Goal: Task Accomplishment & Management: Manage account settings

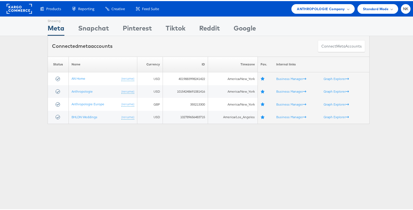
click at [257, 21] on div "Showing Meta Showing Snapchat Showing Pinterest Showing Tiktok Showing Reddit S…" at bounding box center [209, 25] width 322 height 19
click at [318, 9] on span "ANTHROPOLOGIE Company" at bounding box center [321, 8] width 48 height 6
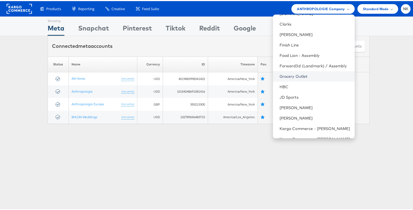
scroll to position [184, 0]
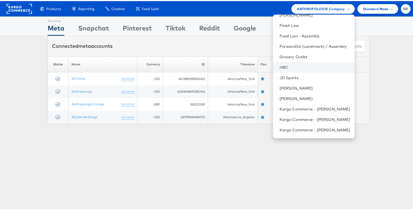
click at [298, 67] on link "HBC" at bounding box center [315, 67] width 71 height 6
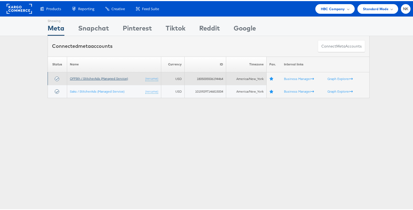
click at [97, 78] on link "OFF5th / StitcherAds (Managed Service)" at bounding box center [99, 77] width 58 height 4
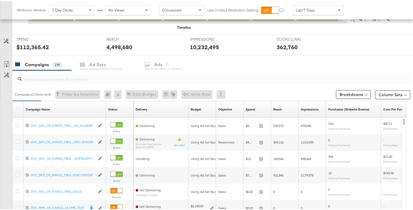
scroll to position [201, 0]
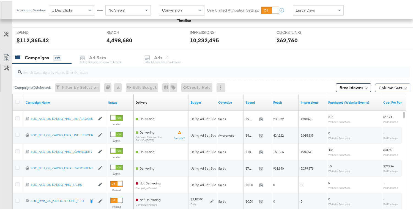
click at [63, 66] on input "search" at bounding box center [198, 69] width 353 height 11
paste input "120231140924220612"
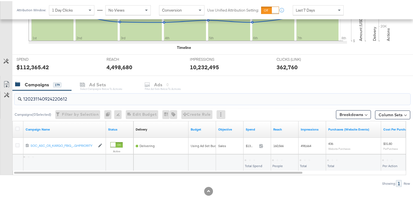
scroll to position [174, 0]
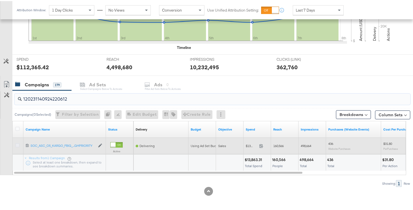
type input "120231140924220612"
click at [18, 143] on icon at bounding box center [17, 144] width 4 height 4
click at [0, 0] on input "checkbox" at bounding box center [0, 0] width 0 height 0
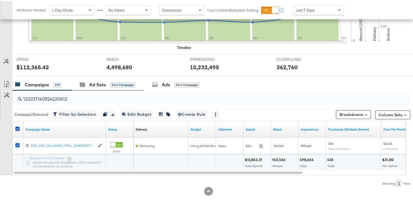
click at [100, 88] on div "Ad Sets for 1 Campaign" at bounding box center [108, 84] width 72 height 12
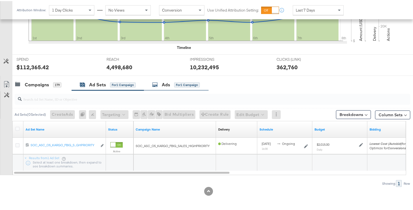
click at [162, 83] on div "Ads for 1 Campaign" at bounding box center [176, 84] width 48 height 6
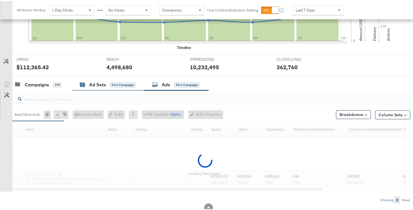
click at [97, 84] on div "Ad Sets" at bounding box center [97, 84] width 17 height 6
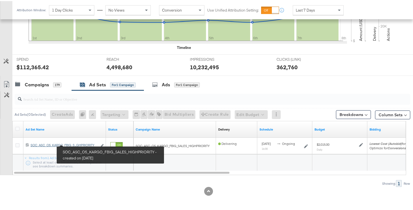
click at [77, 143] on div "SOC_ASC_O5_KARGO_FBIG_SALES_HIGHPRIORITY SOC_ASC_O5_KARGO_FBIG_S...GHPRIORITY" at bounding box center [64, 144] width 67 height 4
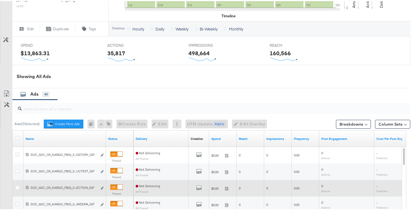
scroll to position [310, 0]
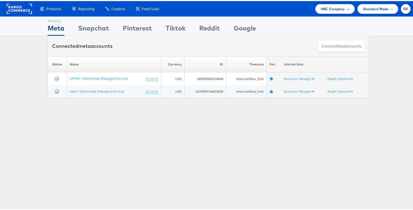
click at [334, 10] on span "HBC Company" at bounding box center [333, 8] width 24 height 6
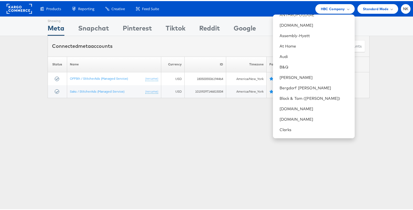
scroll to position [195, 0]
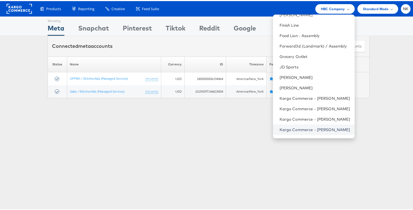
click at [304, 127] on link "Kargo Commerce - [PERSON_NAME]" at bounding box center [315, 129] width 71 height 6
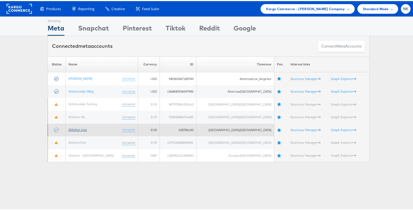
click at [84, 129] on link "Stitcher Live" at bounding box center [78, 129] width 18 height 4
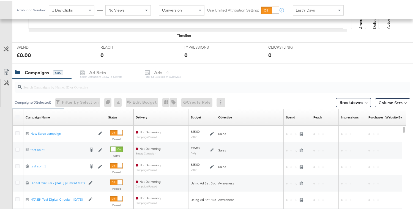
scroll to position [198, 0]
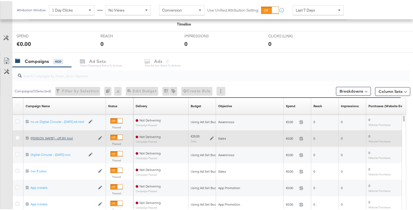
click at [53, 139] on div "Craig - off 5th test Craig - off 5th test" at bounding box center [63, 137] width 65 height 4
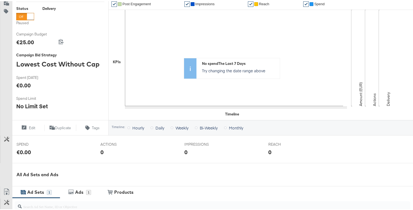
scroll to position [184, 0]
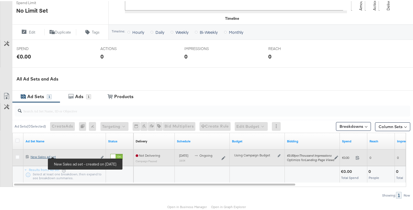
click at [39, 154] on div "New Sales ad set New Sales ad set" at bounding box center [64, 156] width 67 height 4
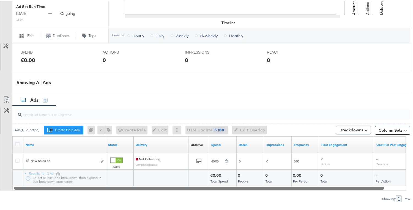
scroll to position [234, 0]
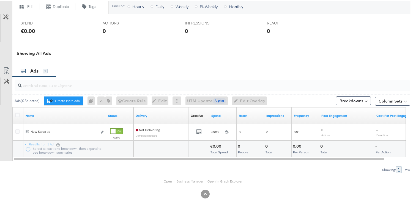
click at [167, 180] on link "Open in Business Manager" at bounding box center [184, 180] width 40 height 4
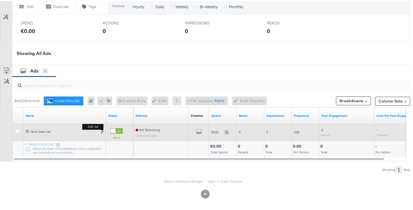
click at [101, 131] on button "Edit ad" at bounding box center [102, 132] width 3 height 6
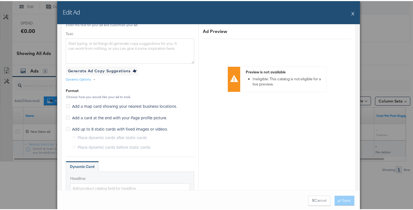
scroll to position [304, 0]
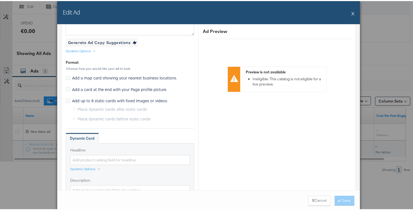
click at [345, 10] on div "Edit Ad X" at bounding box center [208, 11] width 303 height 23
click at [352, 14] on button "X" at bounding box center [353, 12] width 3 height 11
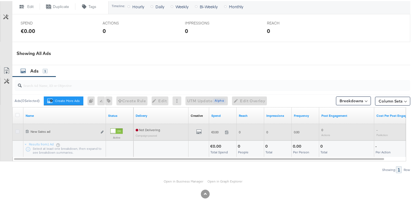
click at [17, 131] on icon at bounding box center [17, 131] width 4 height 4
click at [0, 0] on input "checkbox" at bounding box center [0, 0] width 0 height 0
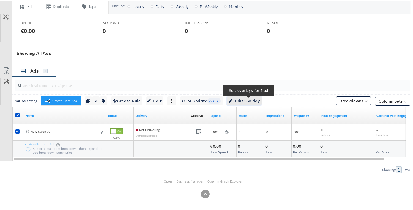
click at [257, 102] on span "Edit Overlay Edit overlays for 1 ad" at bounding box center [245, 100] width 32 height 7
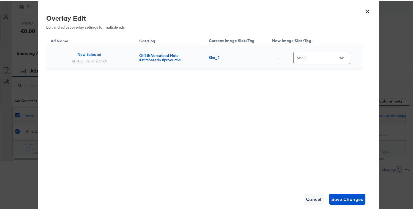
click at [338, 59] on button "Open" at bounding box center [342, 57] width 8 height 8
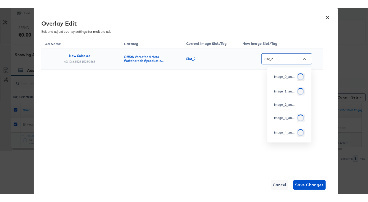
scroll to position [84, 0]
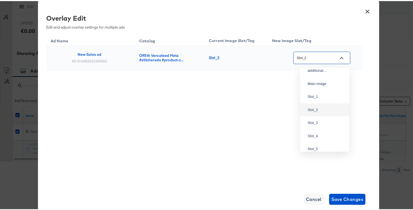
click at [326, 37] on th "New Image Slot/Tag" at bounding box center [315, 39] width 95 height 12
click at [364, 12] on button "×" at bounding box center [368, 9] width 10 height 10
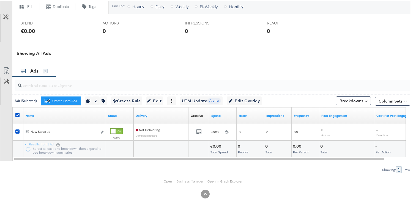
click at [186, 179] on link "Open in Business Manager" at bounding box center [184, 180] width 40 height 4
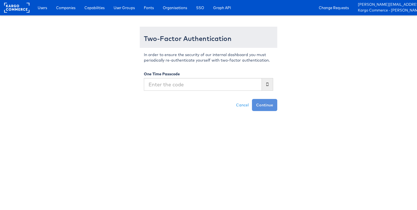
click at [161, 81] on input "text" at bounding box center [203, 84] width 118 height 13
click at [161, 80] on input "text" at bounding box center [203, 84] width 118 height 13
type input "917429"
click at [252, 99] on button "Continue" at bounding box center [264, 105] width 25 height 12
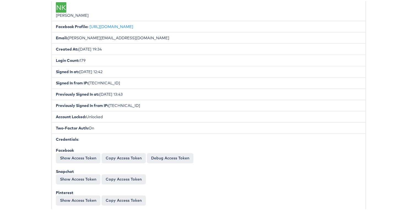
scroll to position [128, 0]
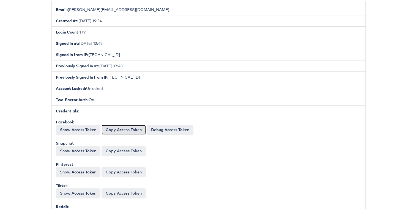
click at [131, 130] on button "Copy Access Token" at bounding box center [124, 129] width 44 height 10
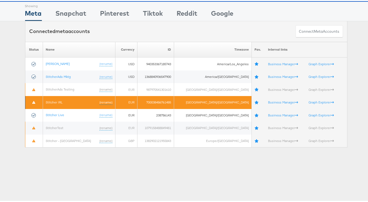
scroll to position [30, 0]
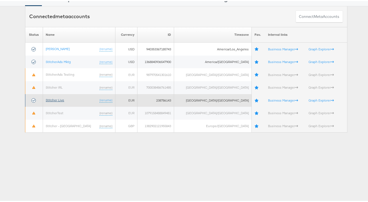
click at [59, 99] on link "Stitcher Live" at bounding box center [55, 99] width 18 height 4
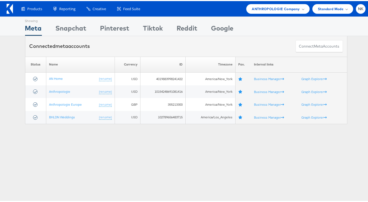
click at [10, 9] on icon at bounding box center [10, 8] width 6 height 10
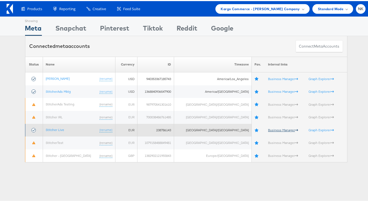
click at [268, 130] on link "Business Manager" at bounding box center [283, 129] width 30 height 4
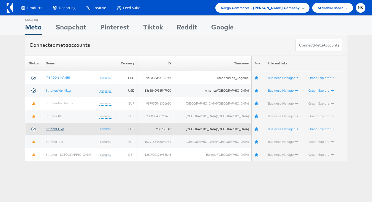
click at [63, 129] on link "Stitcher Live" at bounding box center [55, 129] width 18 height 4
click at [54, 131] on td "Stitcher Live (rename)" at bounding box center [79, 129] width 72 height 13
click at [56, 129] on link "Stitcher Live" at bounding box center [55, 129] width 18 height 4
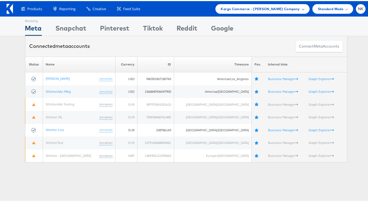
click at [275, 9] on span "Kargo Commerce - [PERSON_NAME] Company" at bounding box center [260, 8] width 79 height 6
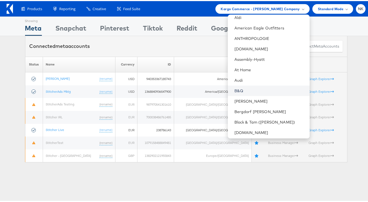
scroll to position [53, 0]
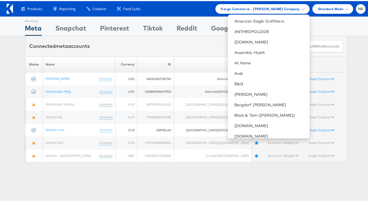
click at [337, 28] on div "Showing Meta Showing Snapchat Showing Pinterest Showing Tiktok Showing Reddit S…" at bounding box center [186, 25] width 322 height 19
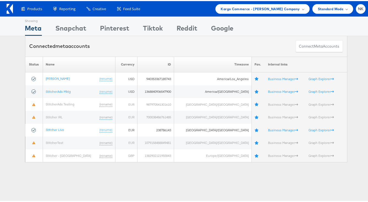
click at [200, 10] on div "Products Product Catalogs Enhance Your Product Catalog, Map Them to Publishers,…" at bounding box center [191, 8] width 350 height 10
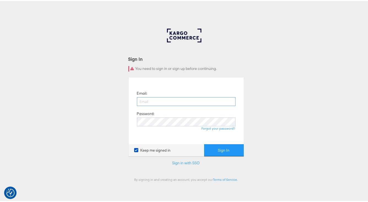
click at [156, 96] on input "email" at bounding box center [186, 100] width 99 height 9
click at [165, 98] on input "namit.kumar" at bounding box center [186, 100] width 99 height 9
type input "namit.kumar@kargo.com"
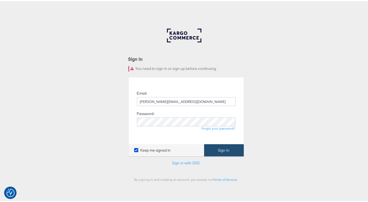
click at [226, 148] on button "Sign In" at bounding box center [224, 149] width 40 height 12
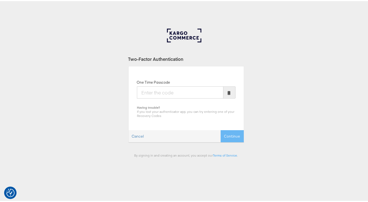
click at [191, 95] on input "One Time Passcode" at bounding box center [180, 91] width 86 height 12
type input "777905"
click at [221, 129] on button "Continue" at bounding box center [232, 135] width 23 height 12
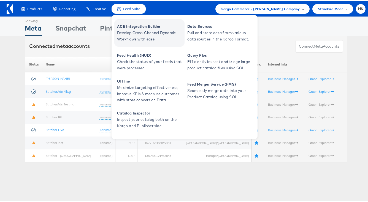
click at [126, 22] on link "ACE Integration Builder Develop Cross-Channel Dynamic Workflows with ease." at bounding box center [149, 32] width 70 height 28
click at [136, 31] on span "Develop Cross-Channel Dynamic Workflows with ease." at bounding box center [150, 35] width 66 height 13
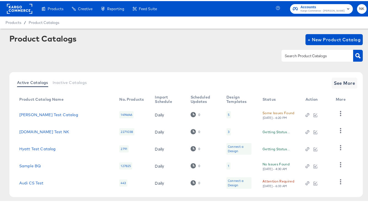
click at [24, 10] on rect at bounding box center [19, 8] width 25 height 10
